Goal: Task Accomplishment & Management: Manage account settings

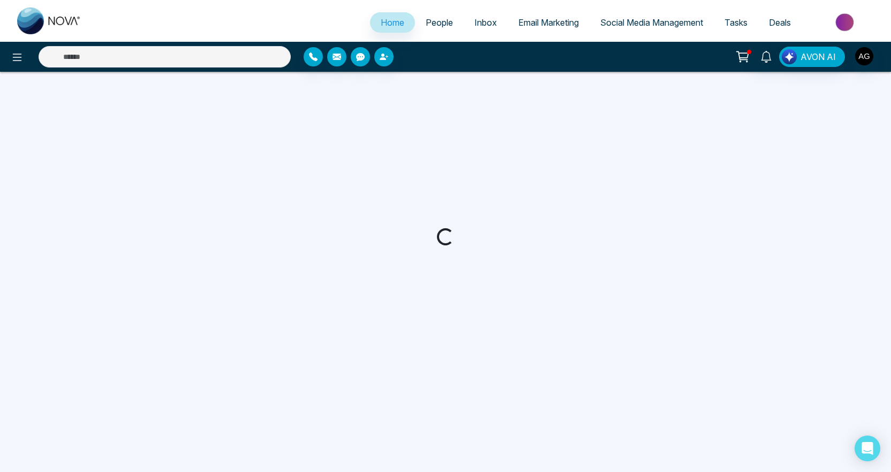
select select "*"
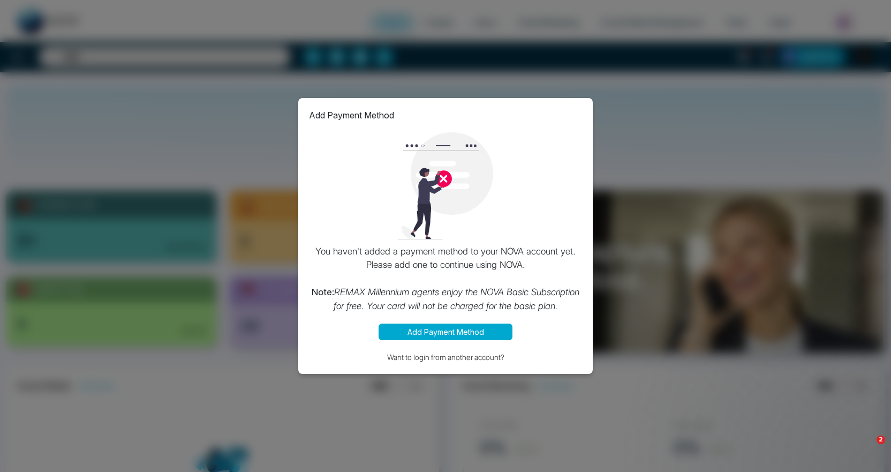
click at [671, 247] on div "Add Payment Method You haven't added a payment method to your NOVA account yet.…" at bounding box center [445, 236] width 891 height 472
click at [263, 172] on div "Add Payment Method You haven't added a payment method to your NOVA account yet.…" at bounding box center [445, 236] width 891 height 472
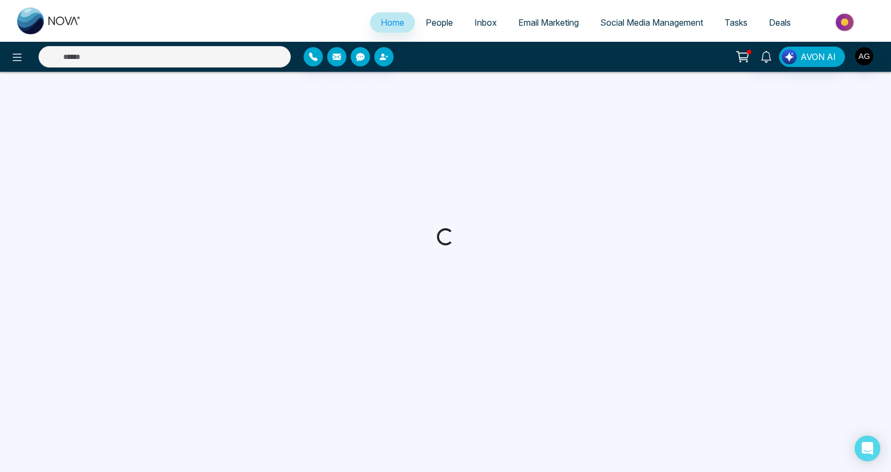
select select "*"
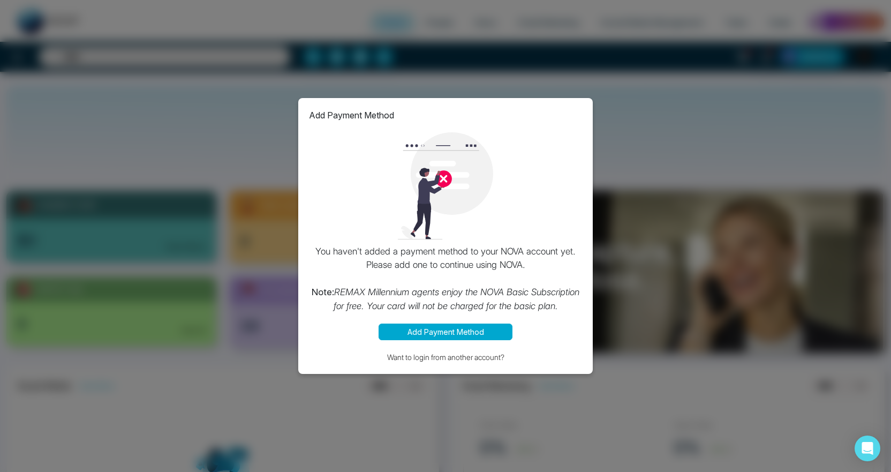
click at [699, 183] on div "Add Payment Method You haven't added a payment method to your NOVA account yet.…" at bounding box center [445, 236] width 891 height 472
click at [505, 356] on button "Want to login from another account?" at bounding box center [445, 357] width 273 height 12
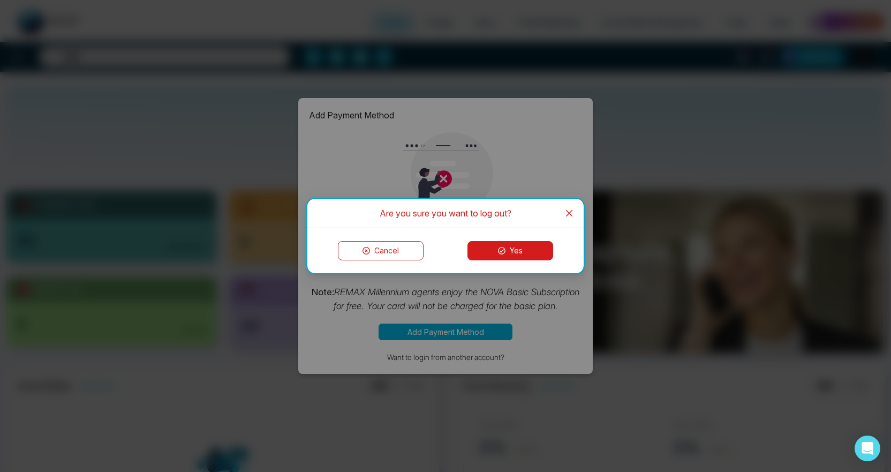
click at [525, 247] on button "Yes" at bounding box center [511, 250] width 86 height 19
